Goal: Use online tool/utility: Utilize a website feature to perform a specific function

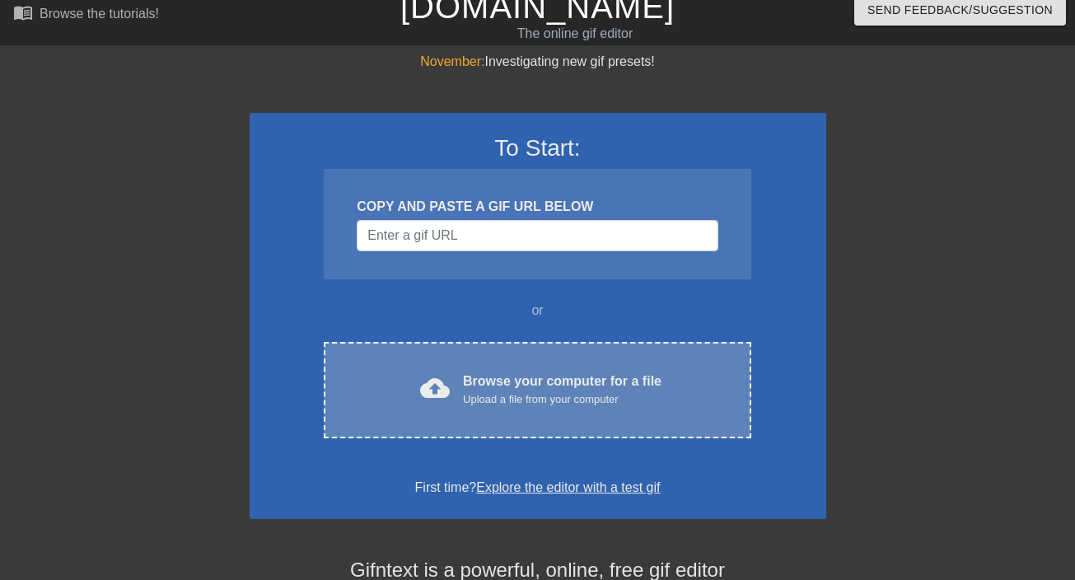
scroll to position [80, 0]
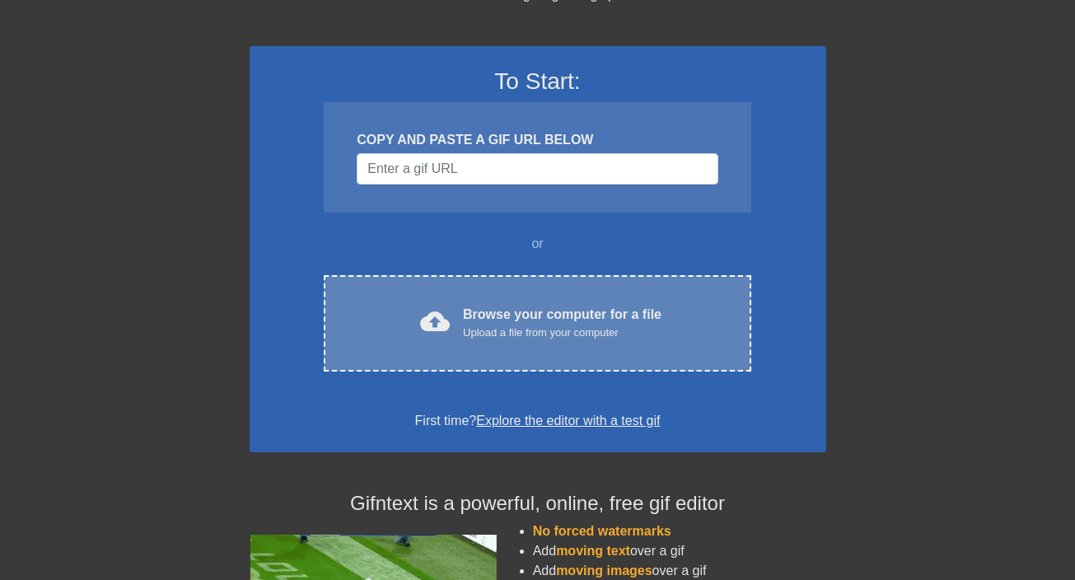
click at [529, 315] on div "Browse your computer for a file Upload a file from your computer" at bounding box center [562, 323] width 198 height 36
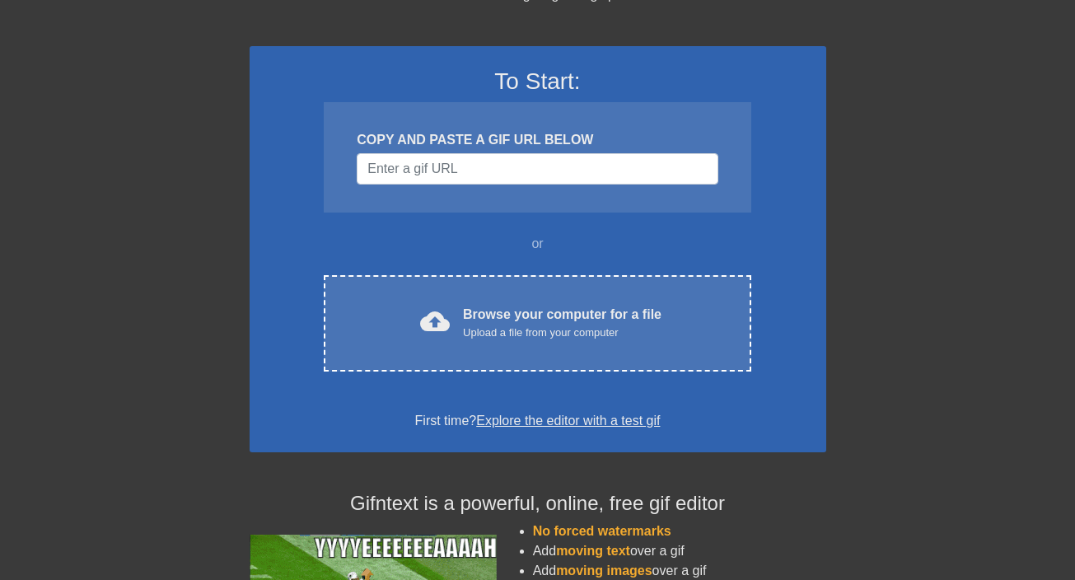
scroll to position [0, 0]
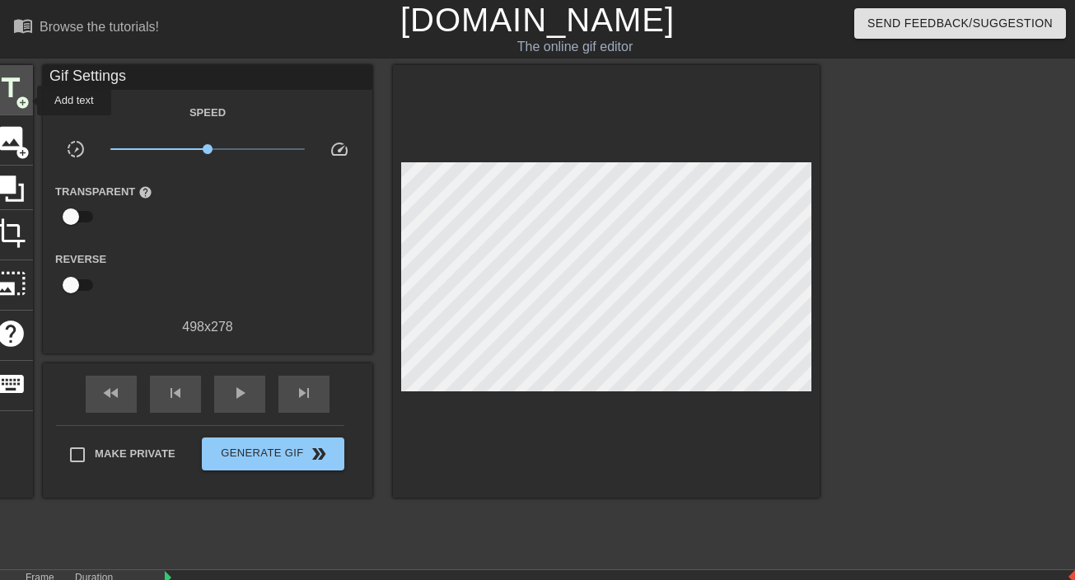
click at [26, 100] on span "add_circle" at bounding box center [23, 103] width 14 height 14
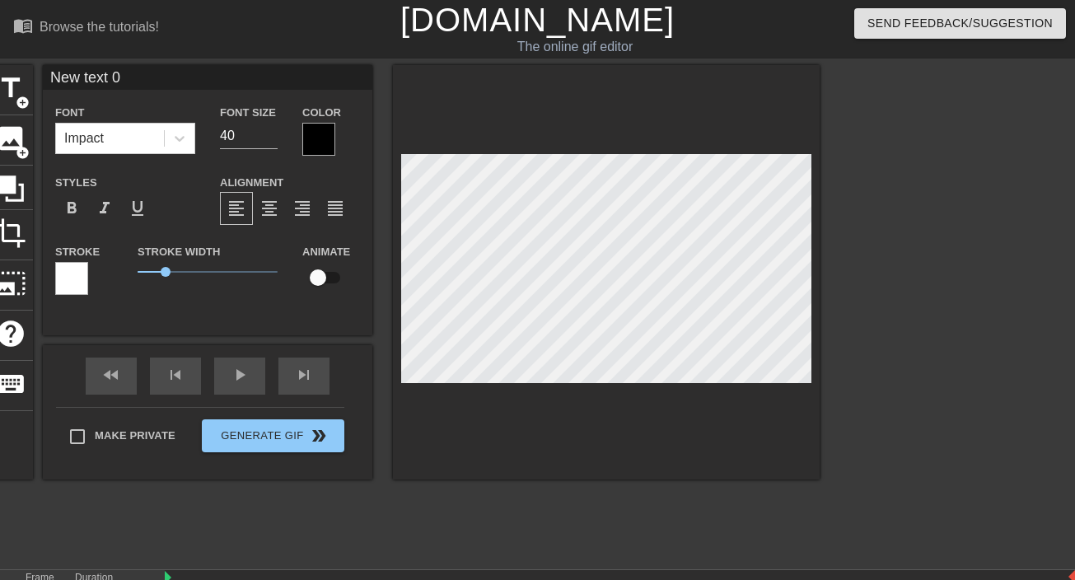
scroll to position [2, 2]
type input "A"
type textarea "A"
type input "AT"
type textarea "AT"
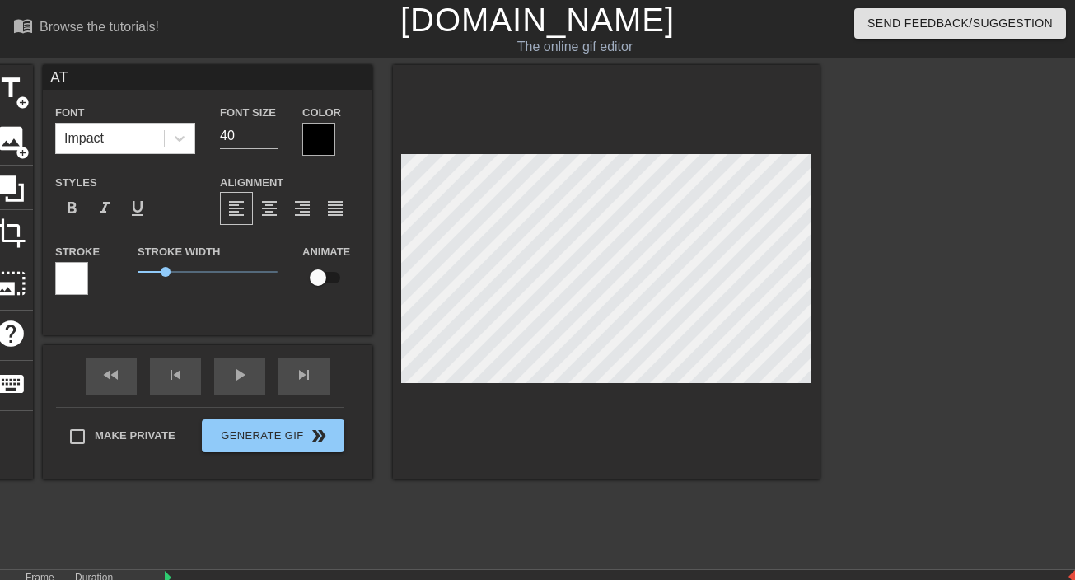
type input "AT"
type textarea "AT"
type input "AT A"
type textarea "AT A"
type input "AT AL"
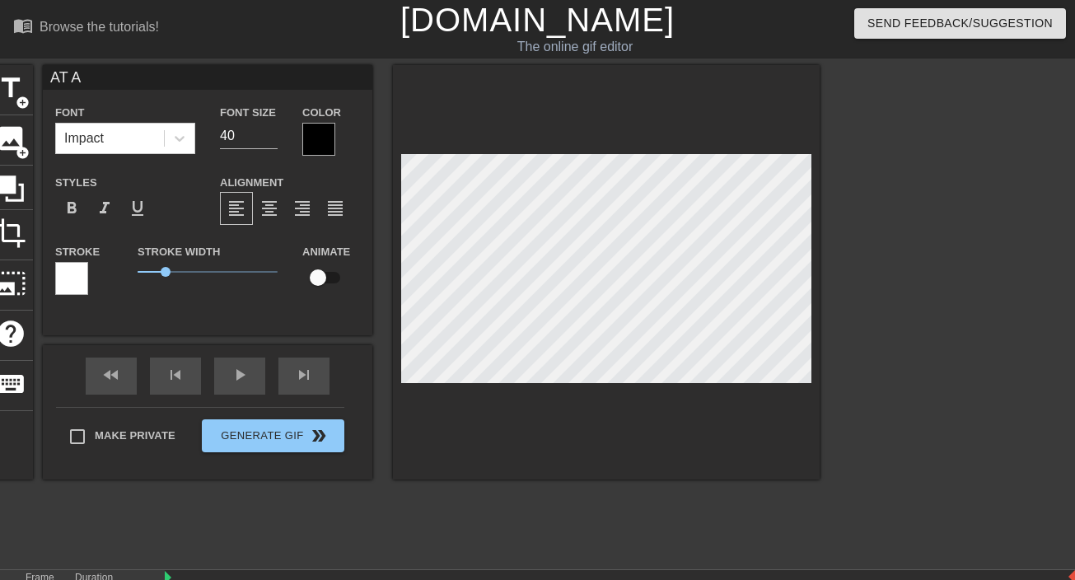
type textarea "AT AL"
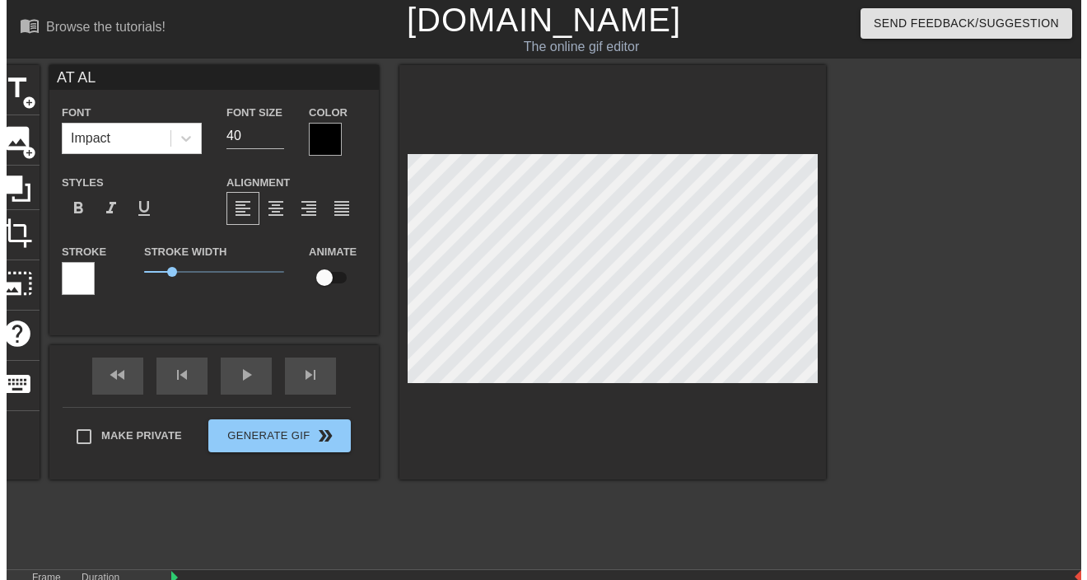
scroll to position [2, 3]
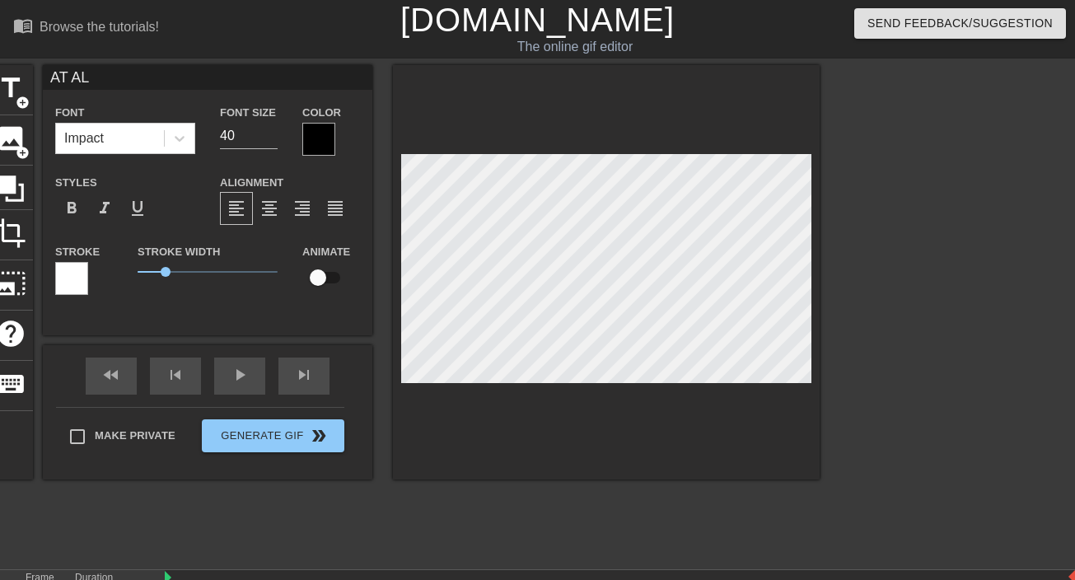
type input "AT ALL"
type textarea "AT ALL"
click at [346, 149] on div "Color" at bounding box center [331, 129] width 58 height 54
click at [337, 146] on div "Color" at bounding box center [331, 129] width 58 height 54
click at [320, 139] on div at bounding box center [318, 139] width 33 height 33
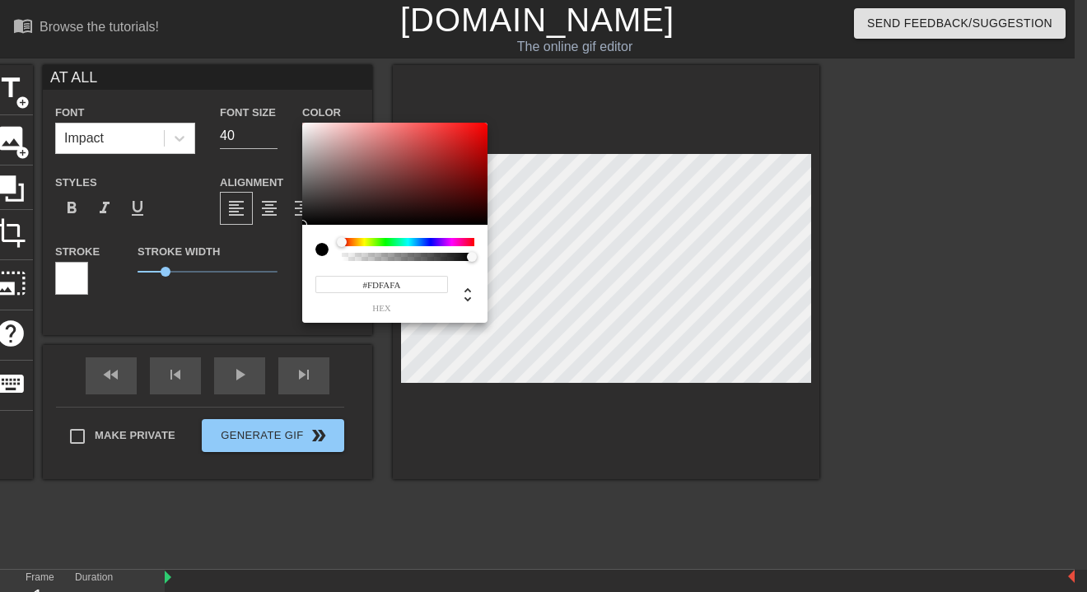
click at [305, 124] on div at bounding box center [394, 174] width 185 height 102
type input "#DA0000"
drag, startPoint x: 305, startPoint y: 124, endPoint x: 531, endPoint y: 138, distance: 226.9
click at [531, 138] on div "#DA0000 hex" at bounding box center [543, 296] width 1087 height 592
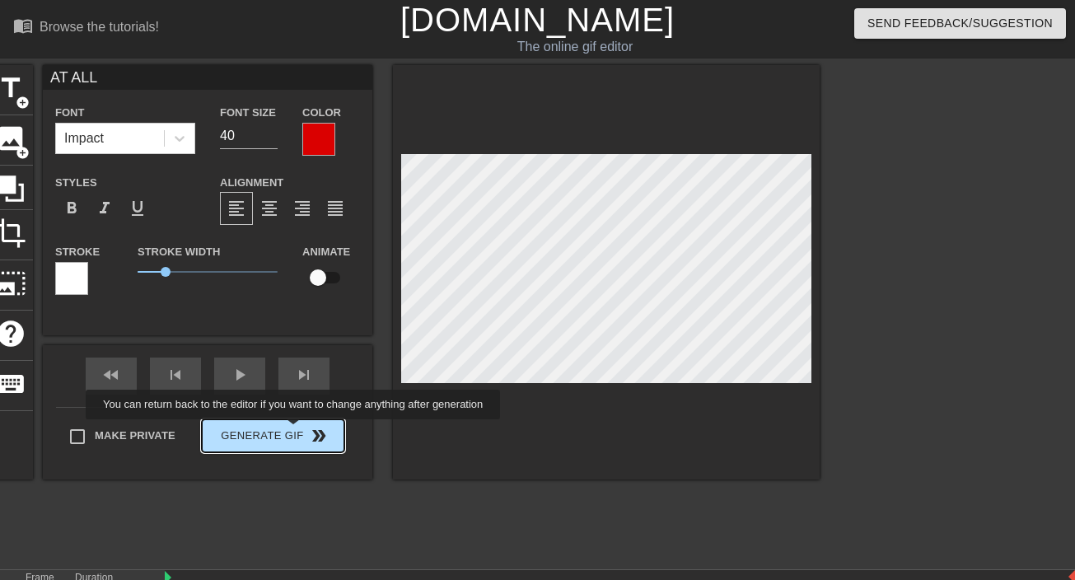
click at [304, 431] on div "Make Private Generate Gif double_arrow" at bounding box center [200, 439] width 288 height 65
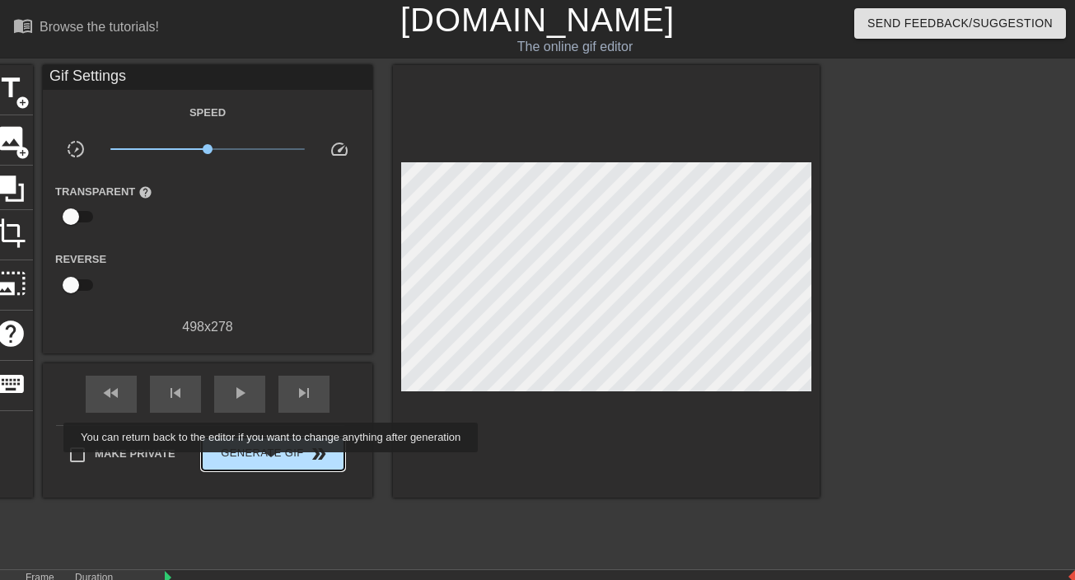
click at [282, 464] on button "Generate Gif double_arrow" at bounding box center [273, 453] width 142 height 33
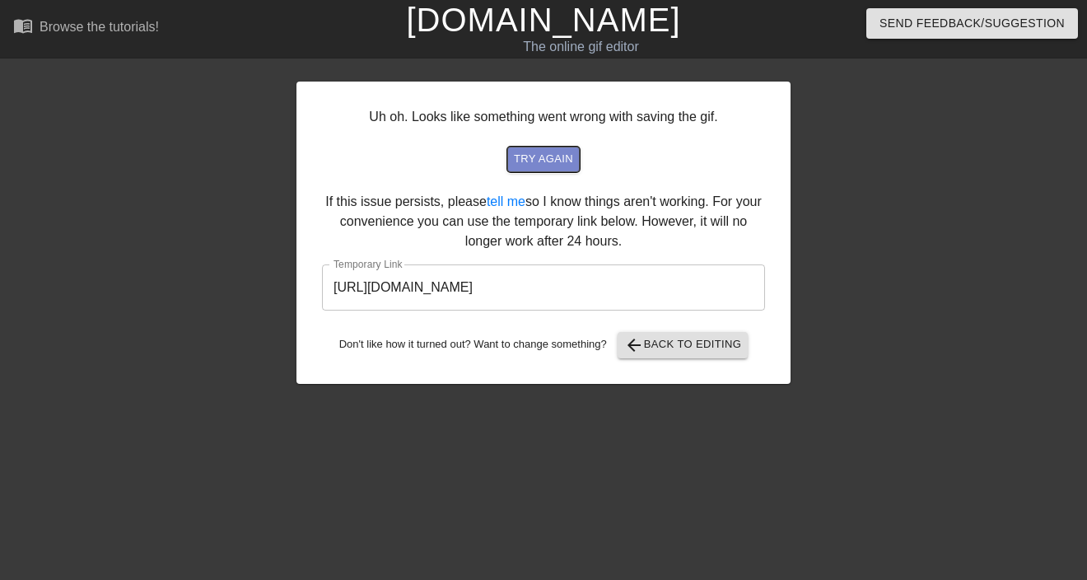
click at [540, 161] on span "try again" at bounding box center [543, 159] width 59 height 19
